Goal: Information Seeking & Learning: Check status

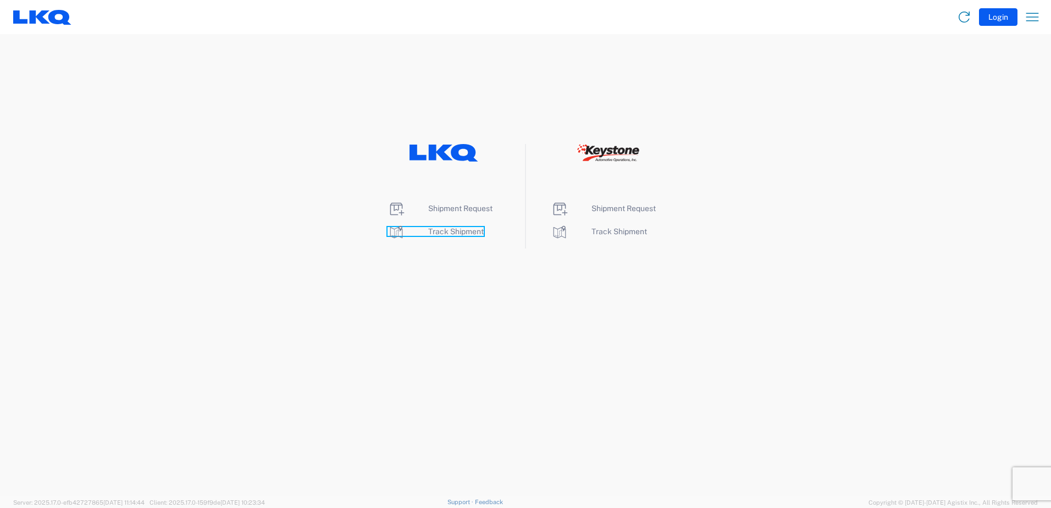
click at [448, 234] on span "Track Shipment" at bounding box center [456, 231] width 56 height 9
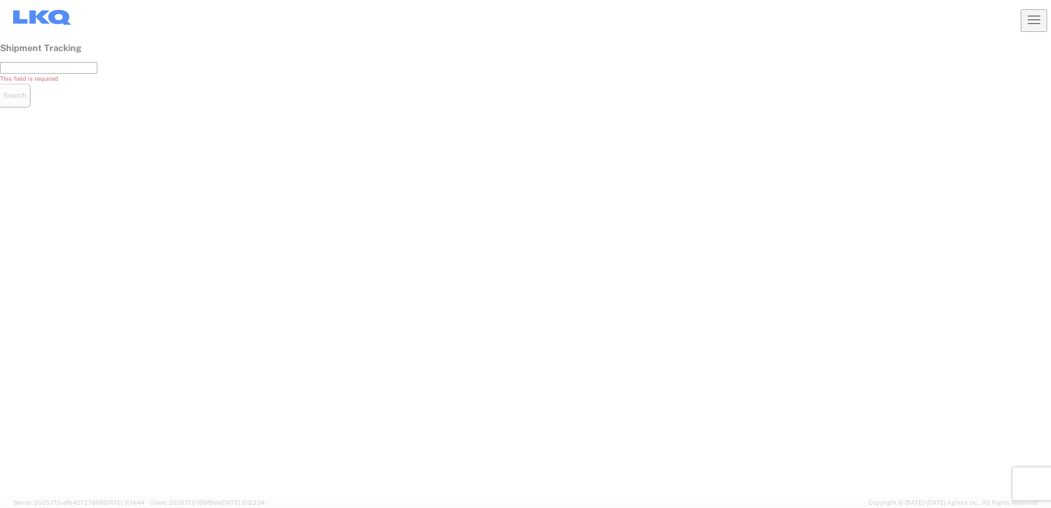
click at [520, 273] on div at bounding box center [525, 254] width 1051 height 508
click at [97, 74] on input "text" at bounding box center [48, 68] width 97 height 12
type input "56232243"
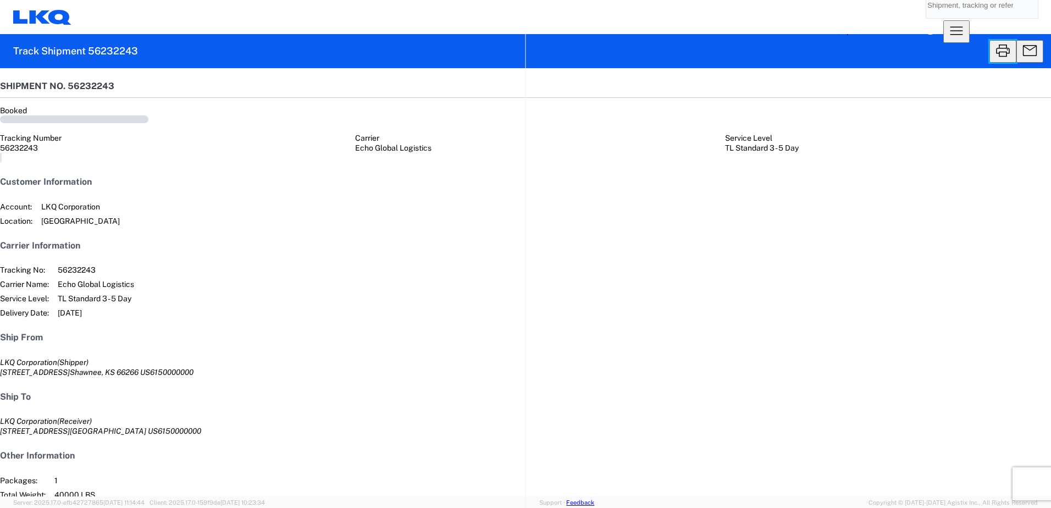
click at [994, 50] on icon "button" at bounding box center [1003, 51] width 18 height 18
click at [926, 18] on input "search" at bounding box center [973, 5] width 95 height 26
type input "56232247"
click at [994, 46] on icon "button" at bounding box center [1003, 51] width 18 height 18
